Goal: Information Seeking & Learning: Learn about a topic

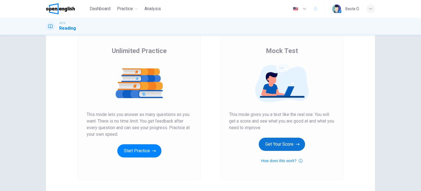
scroll to position [75, 0]
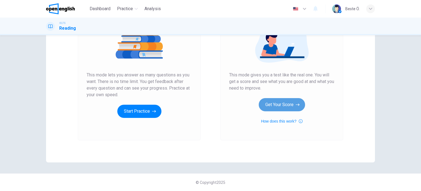
click at [277, 107] on button "Get Your Score" at bounding box center [282, 104] width 46 height 13
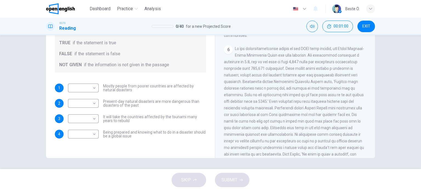
scroll to position [471, 0]
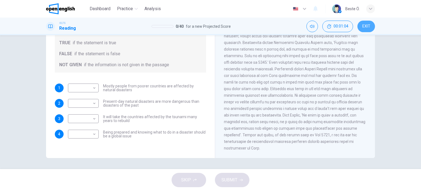
click at [369, 31] on button "EXIT" at bounding box center [367, 27] width 18 height 12
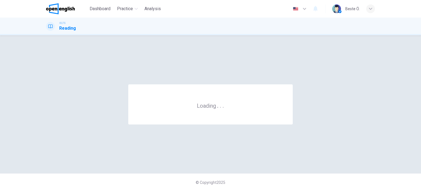
scroll to position [0, 0]
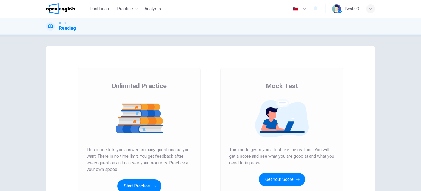
scroll to position [75, 0]
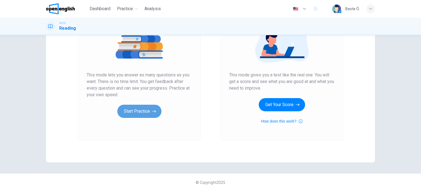
click at [139, 117] on button "Start Practice" at bounding box center [139, 110] width 44 height 13
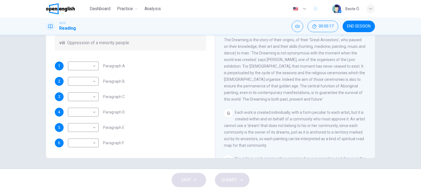
scroll to position [505, 0]
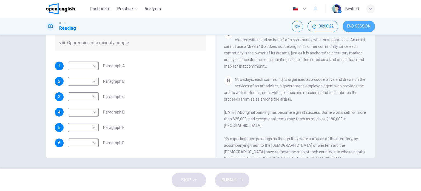
click at [351, 31] on button "END SESSION" at bounding box center [359, 27] width 32 height 12
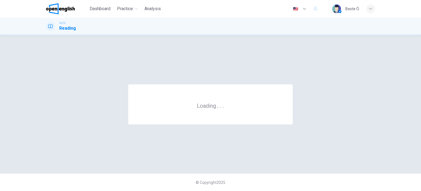
scroll to position [0, 0]
